Goal: Contribute content

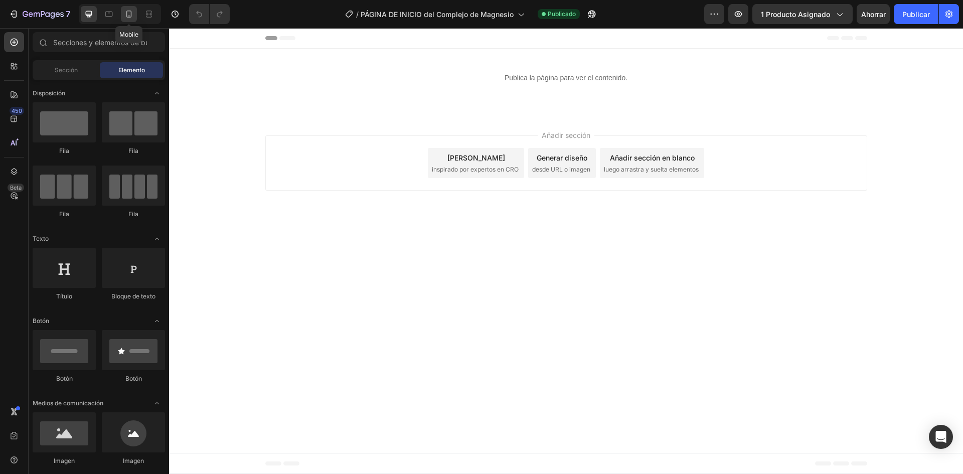
click at [135, 12] on div at bounding box center [129, 14] width 16 height 16
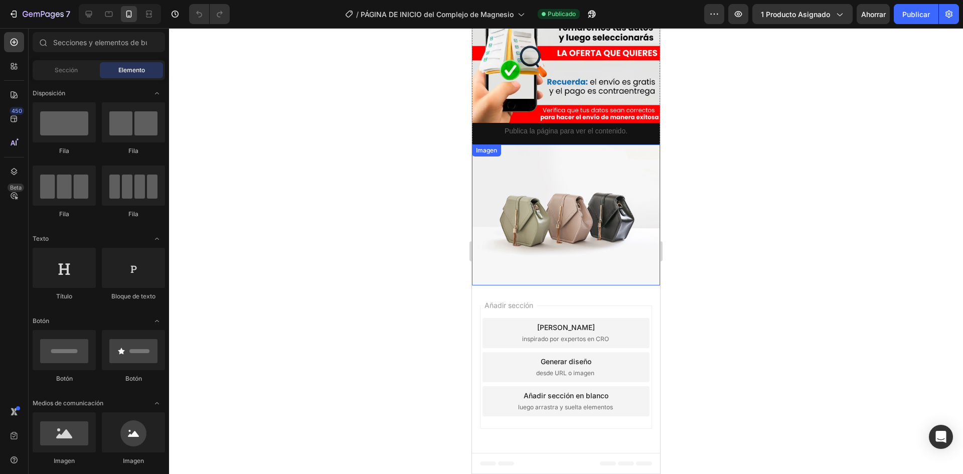
scroll to position [2006, 0]
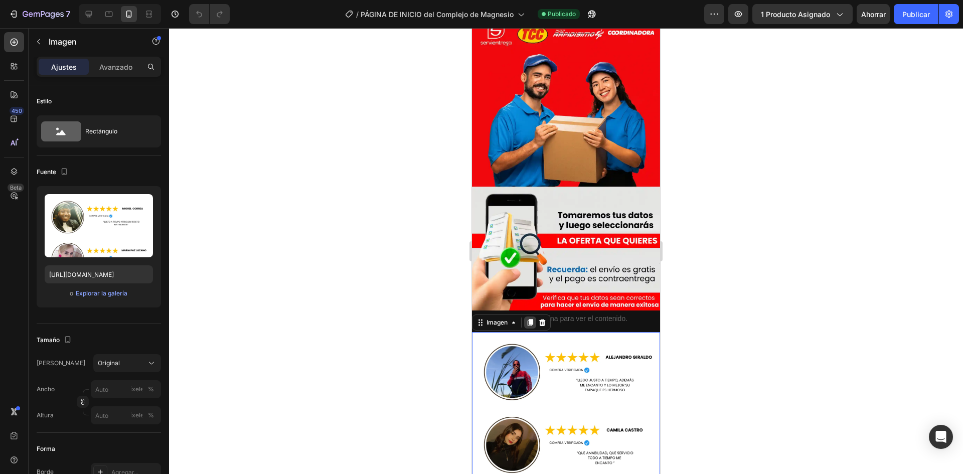
click at [533, 319] on icon at bounding box center [531, 322] width 6 height 7
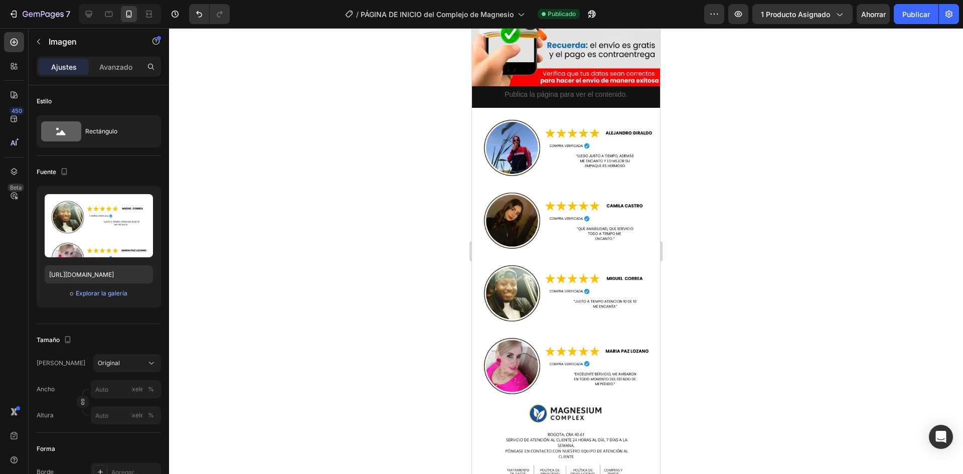
scroll to position [2180, 0]
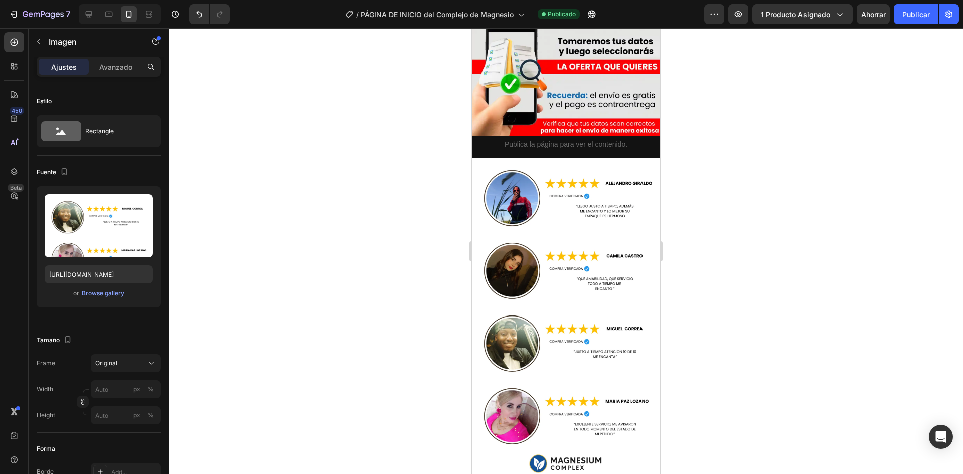
click at [546, 263] on img at bounding box center [566, 358] width 188 height 401
click at [87, 270] on input "[URL][DOMAIN_NAME]" at bounding box center [99, 274] width 108 height 18
paste input "LDM31SGZ/Sin-t-tulo-810-x-1920-px-41"
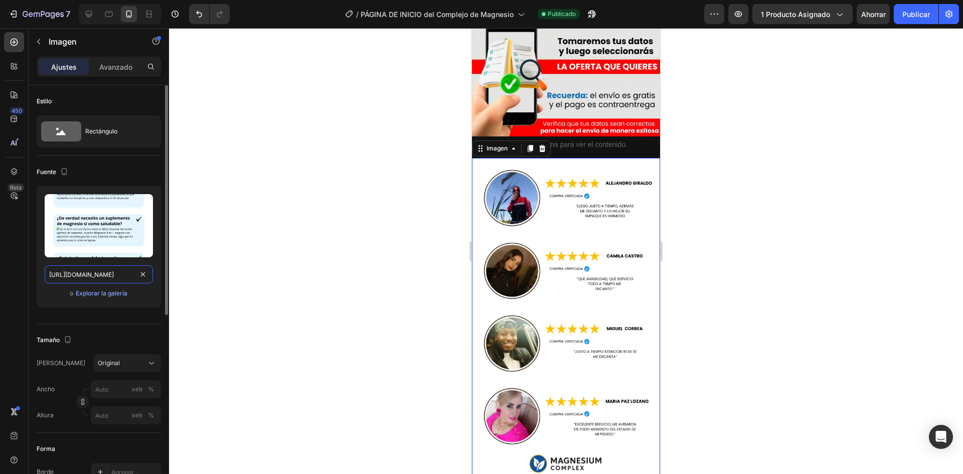
scroll to position [0, 93]
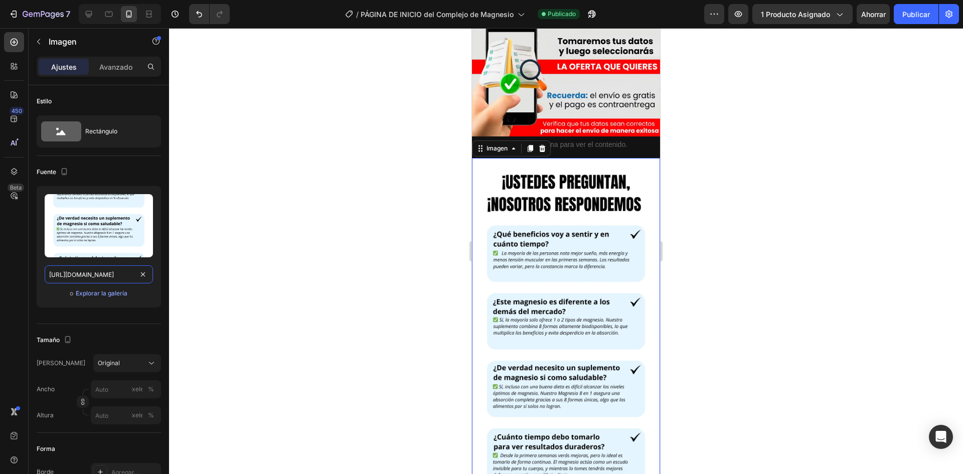
type input "[URL][DOMAIN_NAME]"
click at [777, 249] on div at bounding box center [566, 251] width 794 height 446
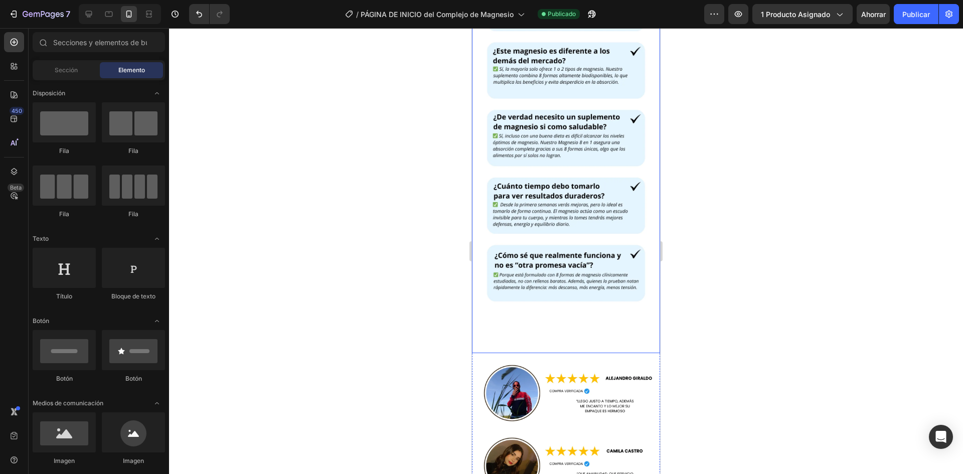
scroll to position [2531, 0]
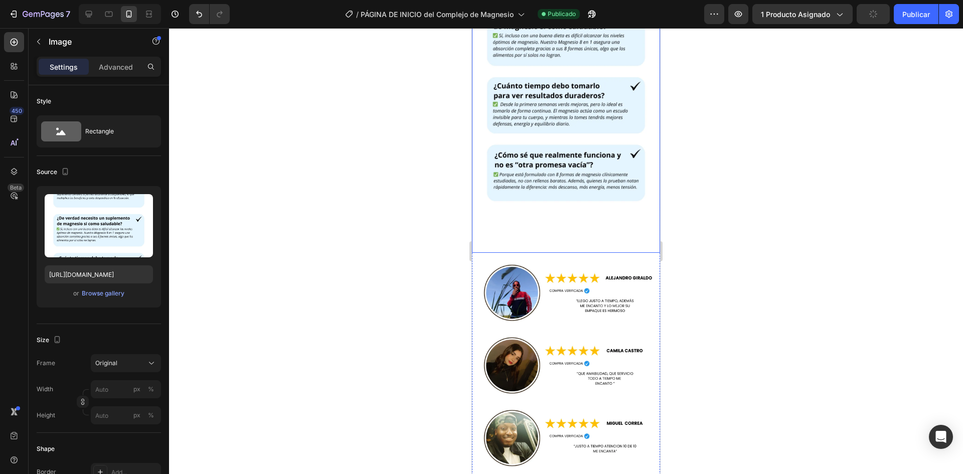
click at [593, 135] on img at bounding box center [566, 30] width 188 height 446
click at [588, 253] on img at bounding box center [566, 453] width 188 height 401
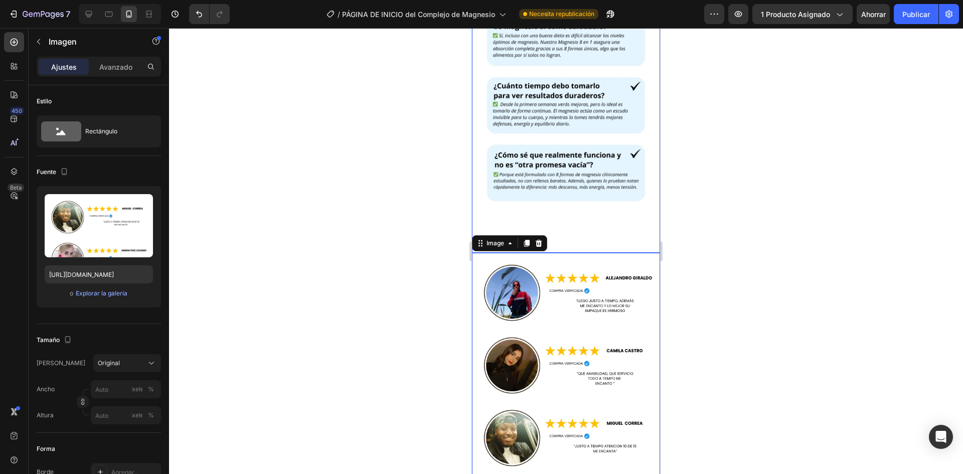
click at [563, 90] on img at bounding box center [566, 30] width 188 height 446
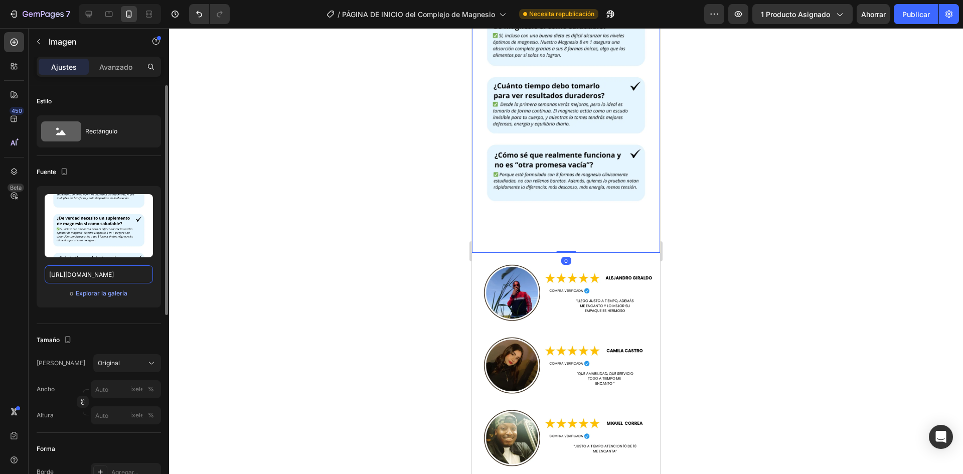
click at [80, 266] on input "[URL][DOMAIN_NAME]" at bounding box center [99, 274] width 108 height 18
paste input "TMkJM9sv/Sin-t-tulo-810-x-1920-px-41-"
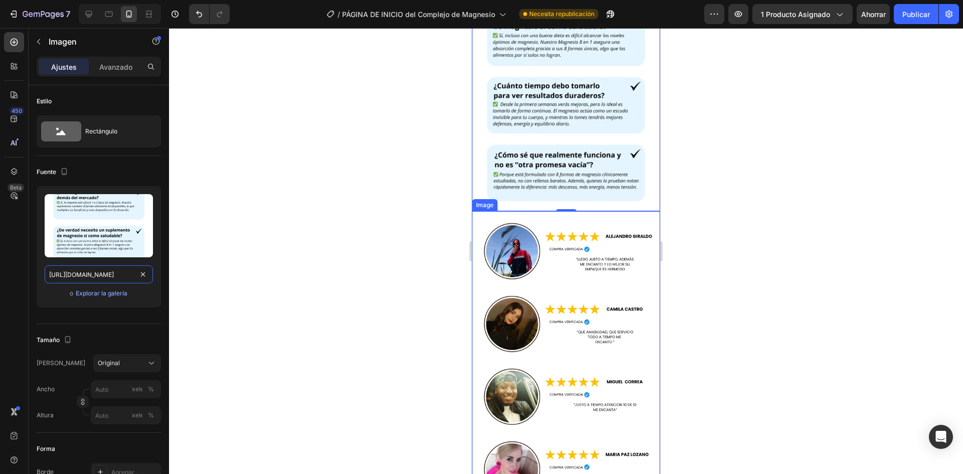
type input "[URL][DOMAIN_NAME]"
click at [746, 263] on div at bounding box center [566, 251] width 794 height 446
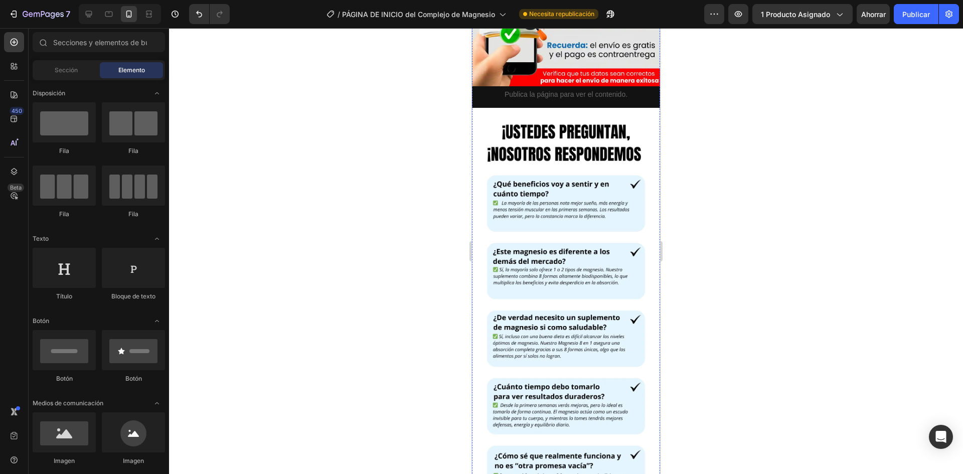
scroll to position [2180, 0]
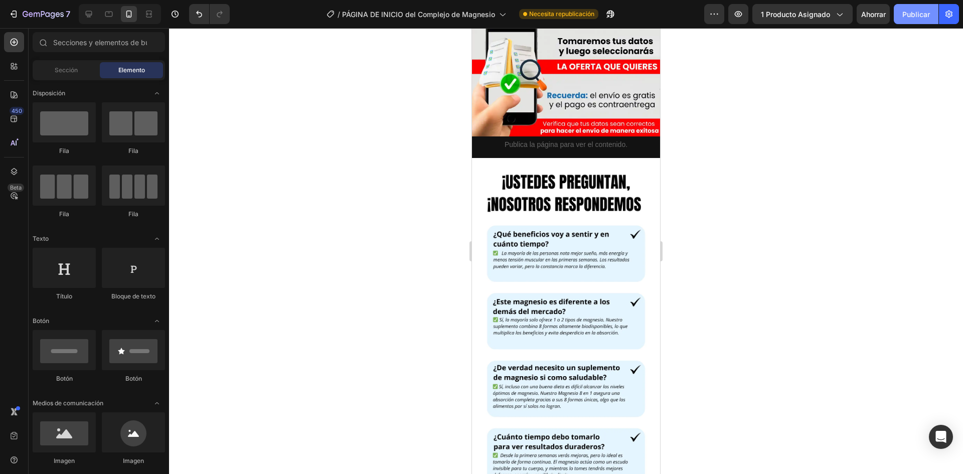
click at [907, 8] on button "Publicar" at bounding box center [916, 14] width 45 height 20
click at [877, 3] on div "7 / PÁGINA DE INICIO del Complejo de Magnesio Necesita republicación Avance 1 p…" at bounding box center [481, 14] width 963 height 29
click at [875, 11] on font "Ahorrar" at bounding box center [873, 14] width 25 height 9
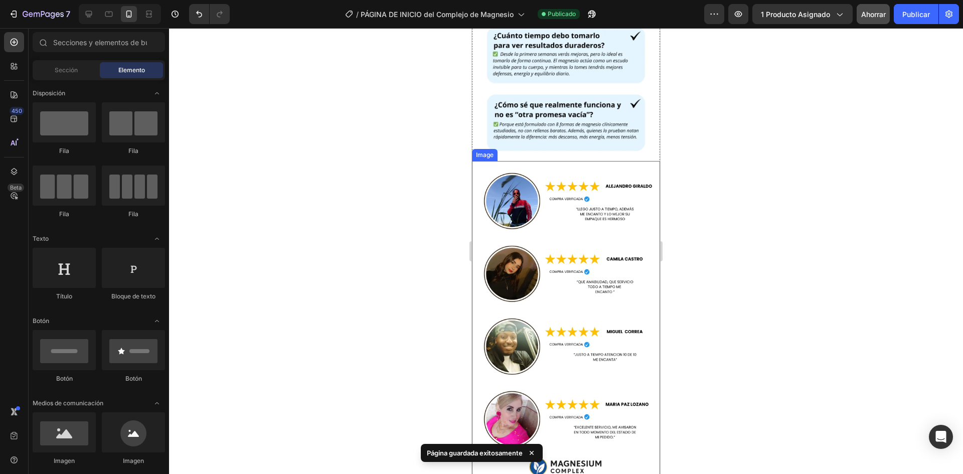
scroll to position [2748, 0]
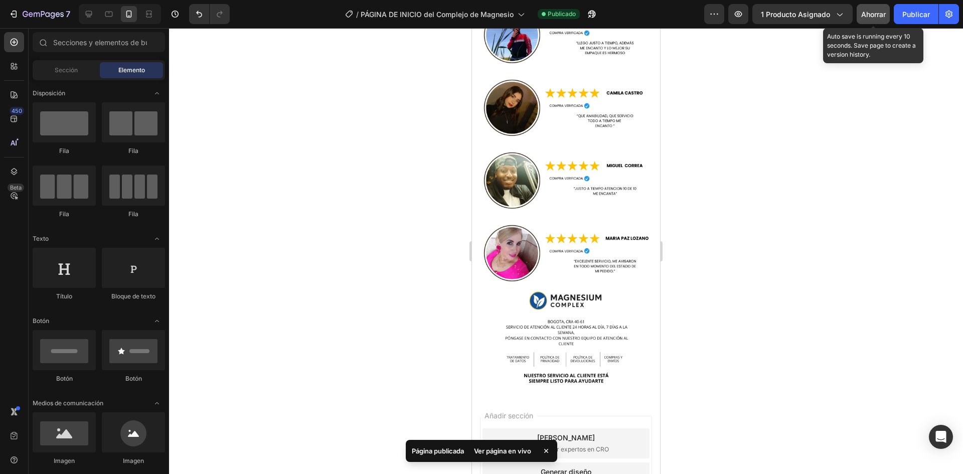
click at [870, 20] on button "Ahorrar" at bounding box center [873, 14] width 33 height 20
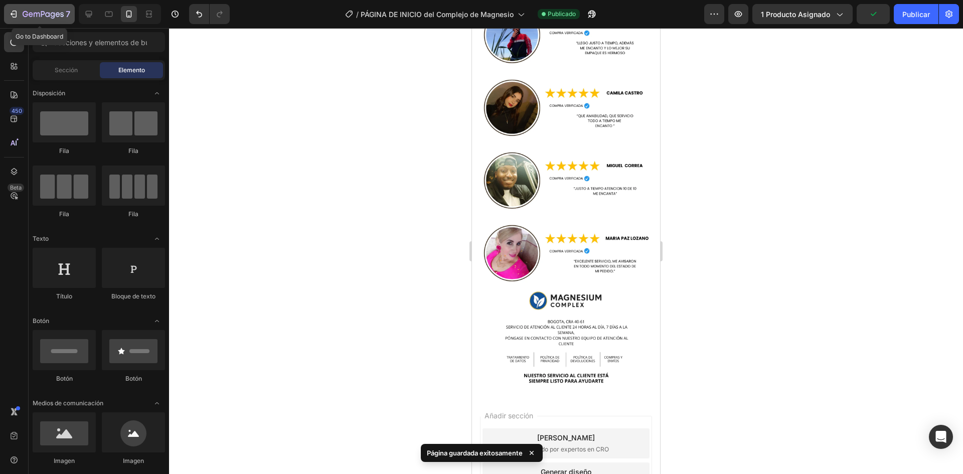
click at [54, 16] on icon "button" at bounding box center [53, 15] width 5 height 7
